Goal: Task Accomplishment & Management: Manage account settings

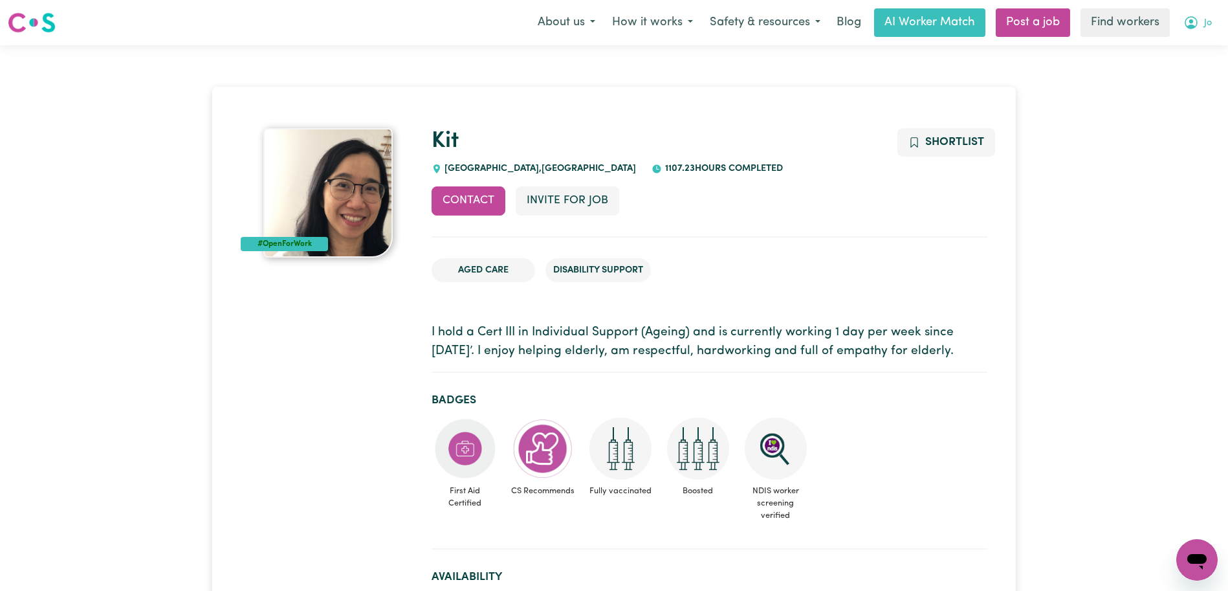
click at [1209, 23] on span "Jo" at bounding box center [1208, 23] width 8 height 14
click at [1190, 72] on link "Logout" at bounding box center [1168, 74] width 102 height 25
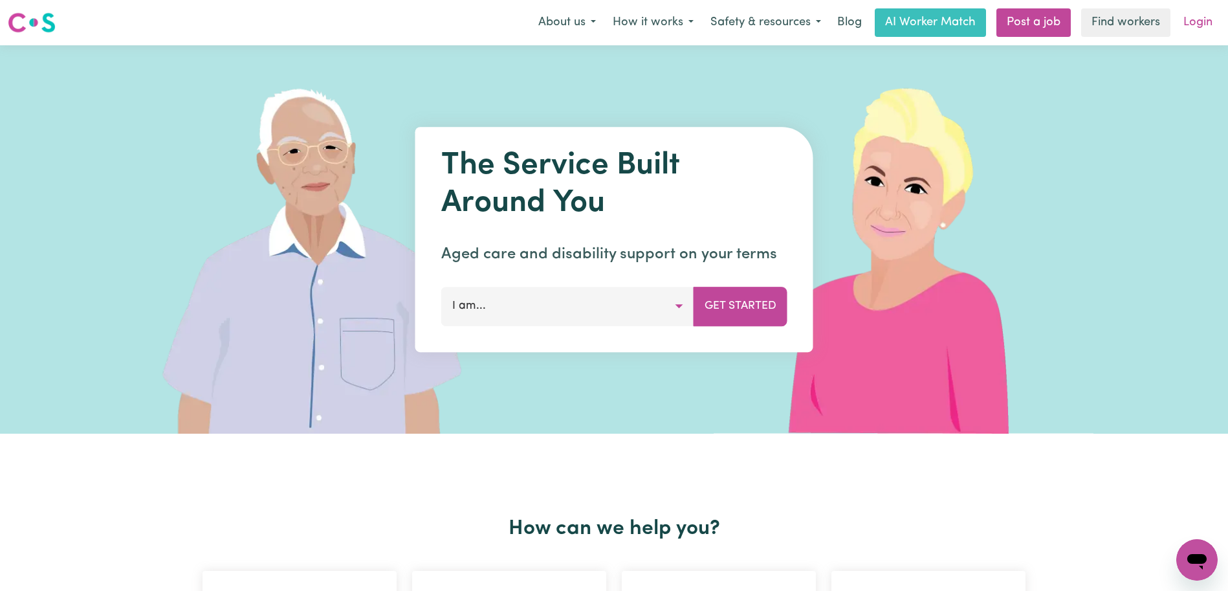
click at [1198, 34] on link "Login" at bounding box center [1198, 22] width 45 height 28
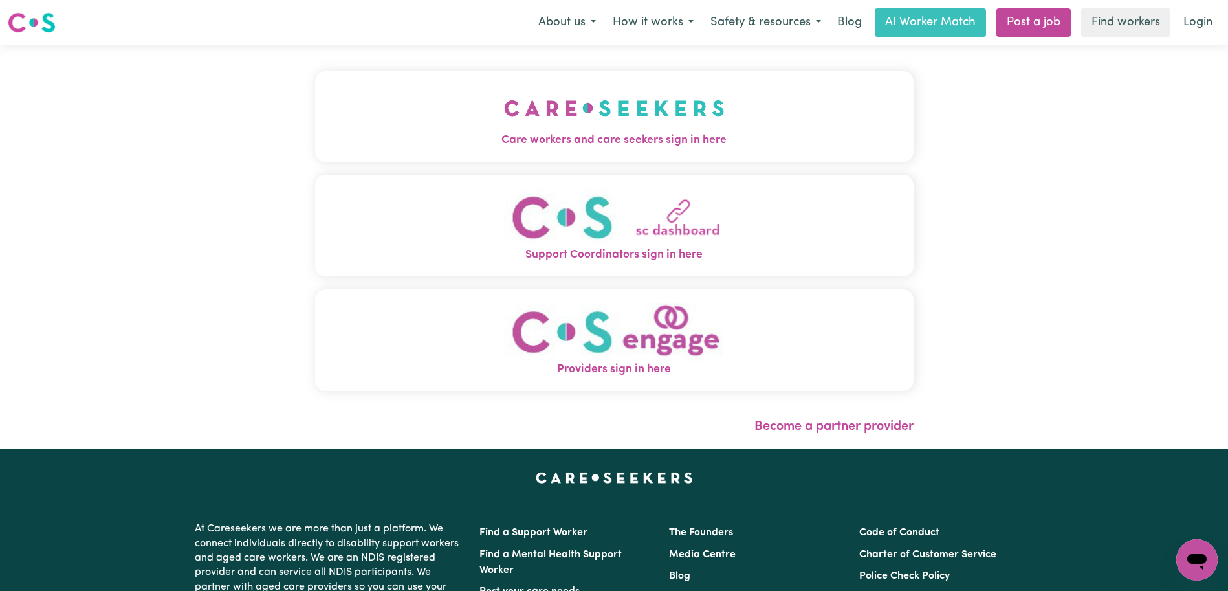
click at [638, 116] on button "Care workers and care seekers sign in here" at bounding box center [614, 116] width 598 height 91
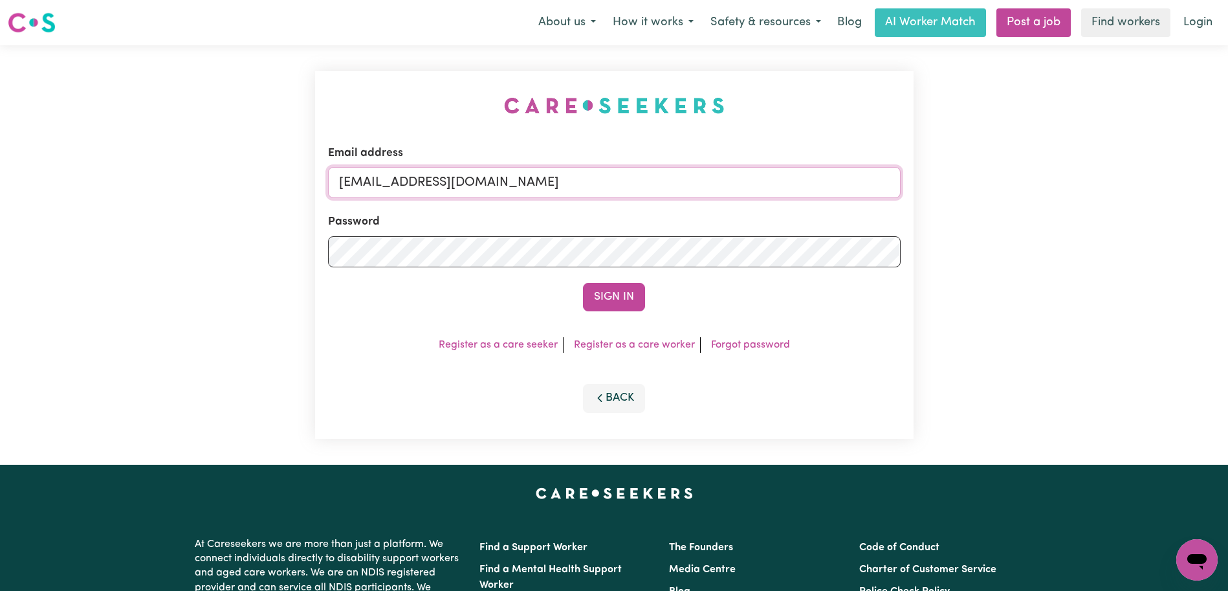
click at [752, 181] on input "[EMAIL_ADDRESS][DOMAIN_NAME]" at bounding box center [614, 182] width 573 height 31
drag, startPoint x: 754, startPoint y: 188, endPoint x: 406, endPoint y: 184, distance: 347.4
click at [406, 184] on input "[EMAIL_ADDRESS][DOMAIN_NAME]" at bounding box center [614, 182] width 573 height 31
paste input "PaulineGraineyTWC"
type input "[EMAIL_ADDRESS][DOMAIN_NAME]"
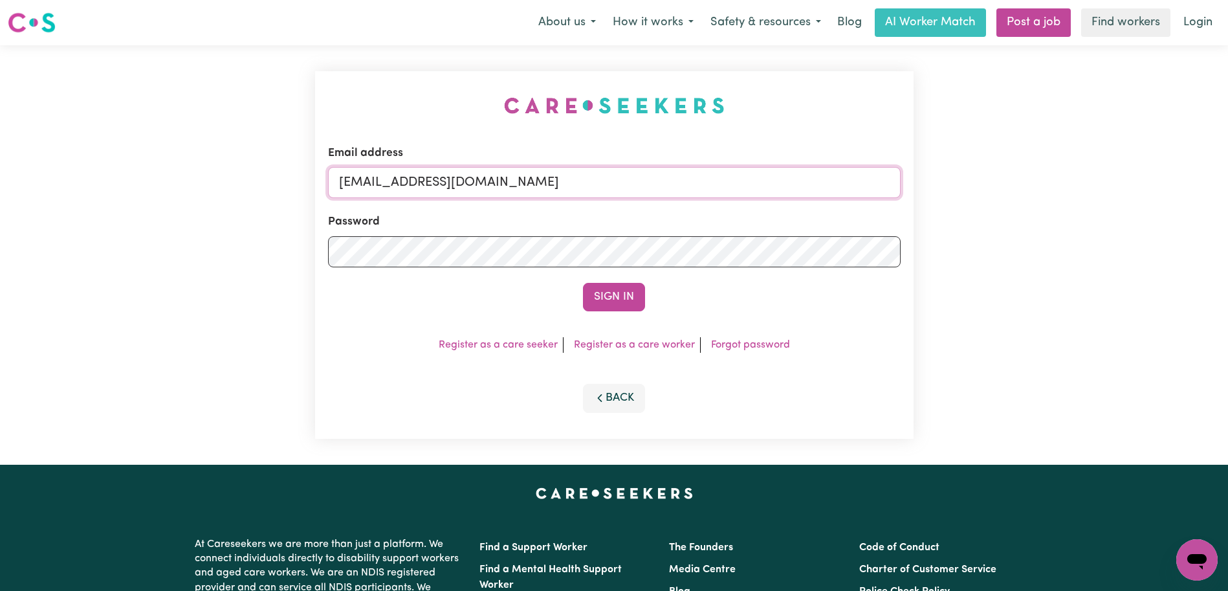
click at [583, 283] on button "Sign In" at bounding box center [614, 297] width 62 height 28
